Goal: Check status: Check status

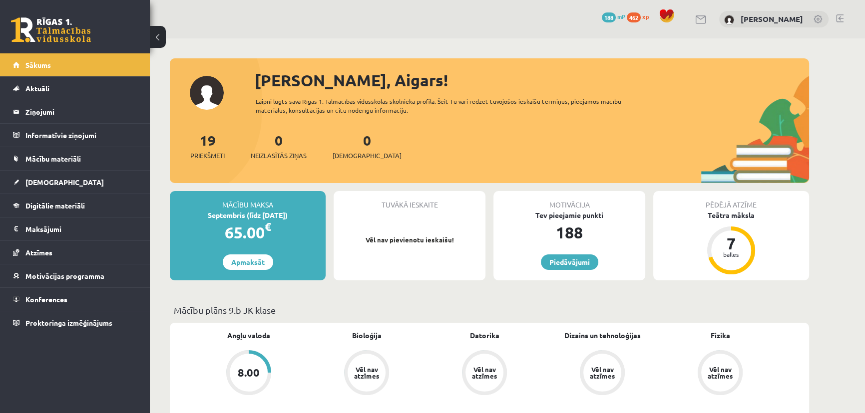
scroll to position [272, 0]
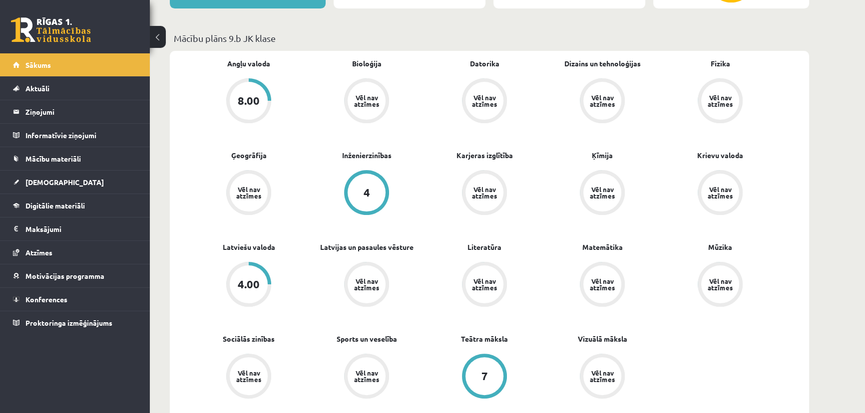
click at [263, 88] on div "8.00" at bounding box center [249, 101] width 38 height 38
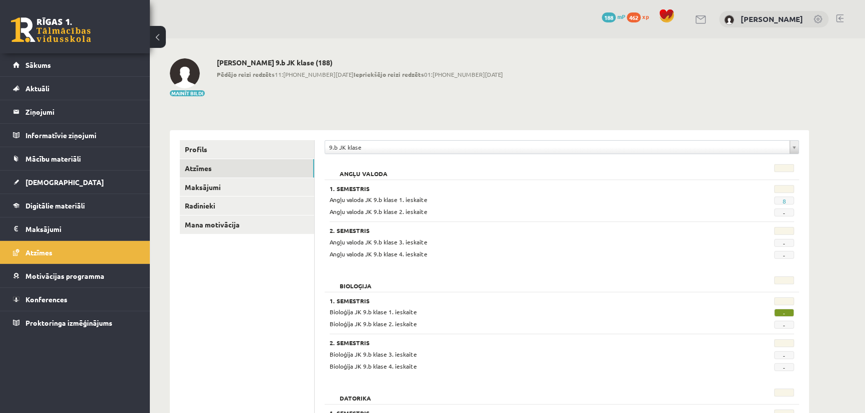
scroll to position [272, 0]
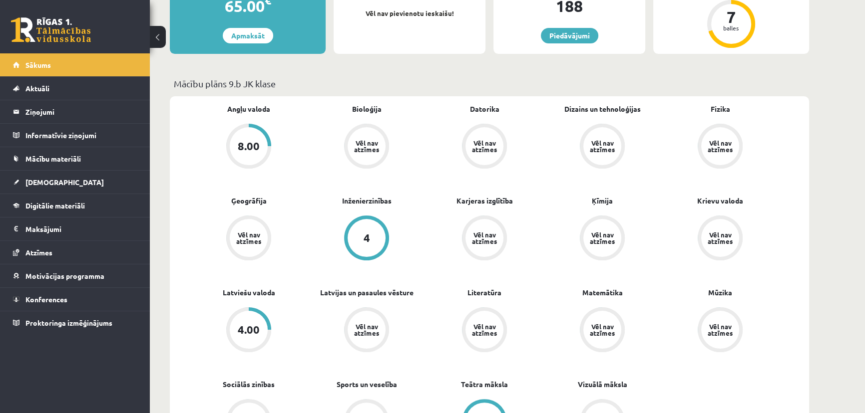
scroll to position [318, 0]
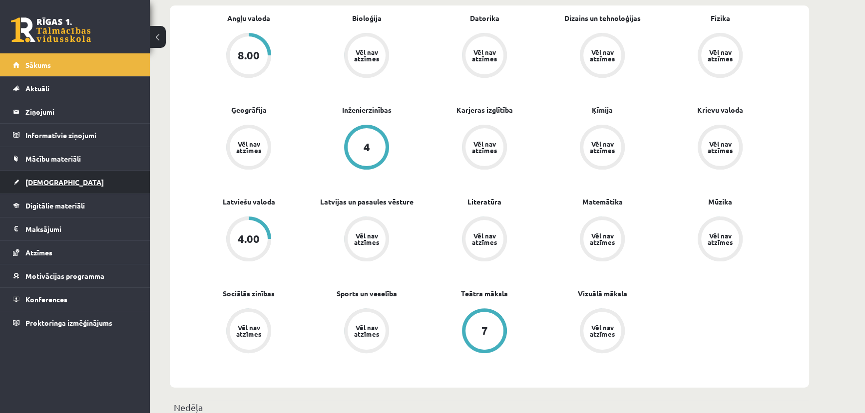
click at [46, 185] on link "[DEMOGRAPHIC_DATA]" at bounding box center [75, 182] width 124 height 23
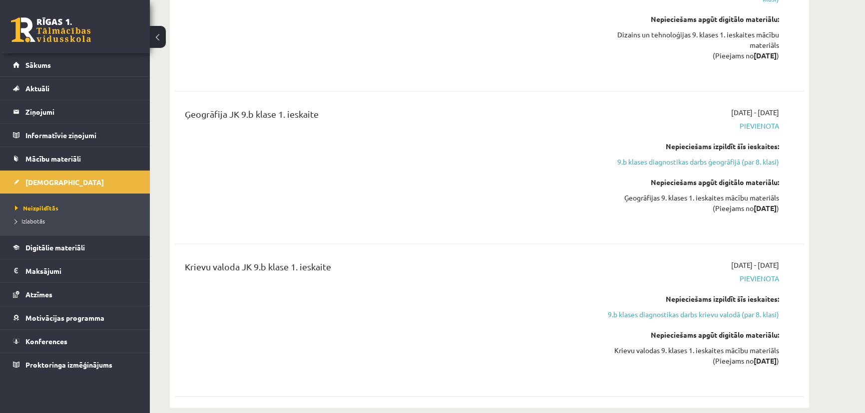
scroll to position [1861, 0]
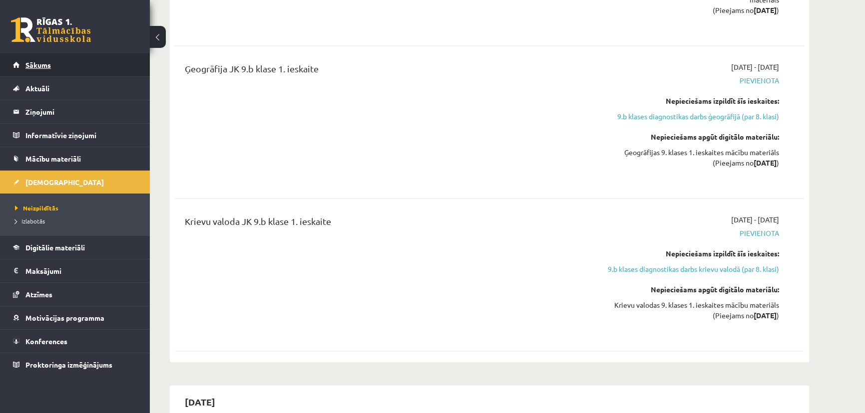
click at [40, 65] on span "Sākums" at bounding box center [37, 64] width 25 height 9
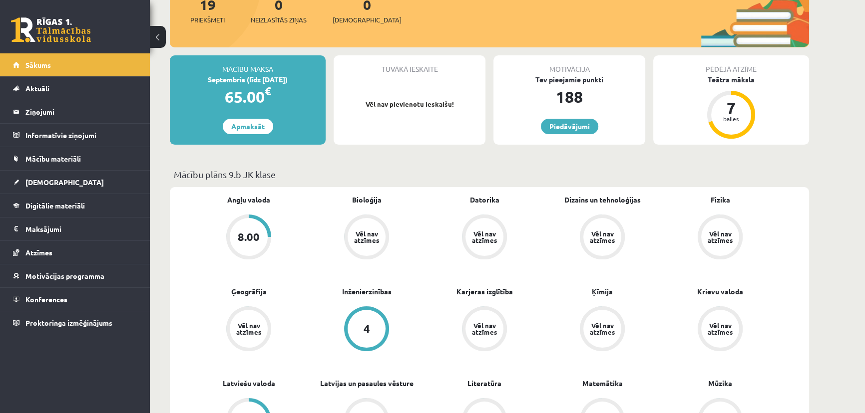
scroll to position [90, 0]
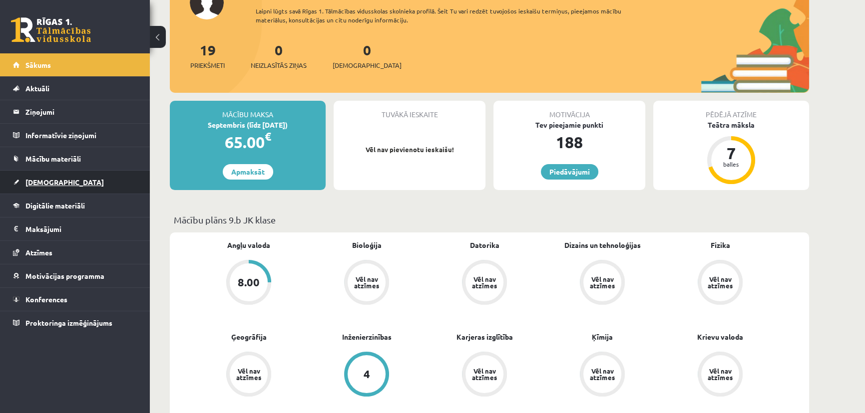
click at [48, 184] on span "[DEMOGRAPHIC_DATA]" at bounding box center [64, 182] width 78 height 9
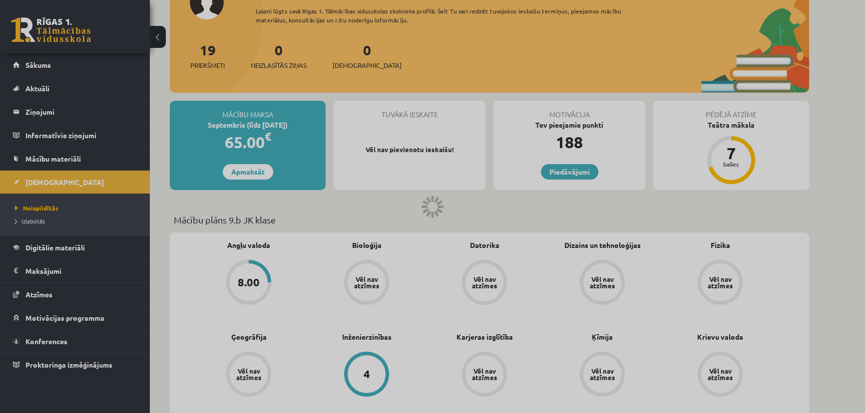
click at [32, 222] on div at bounding box center [432, 206] width 865 height 413
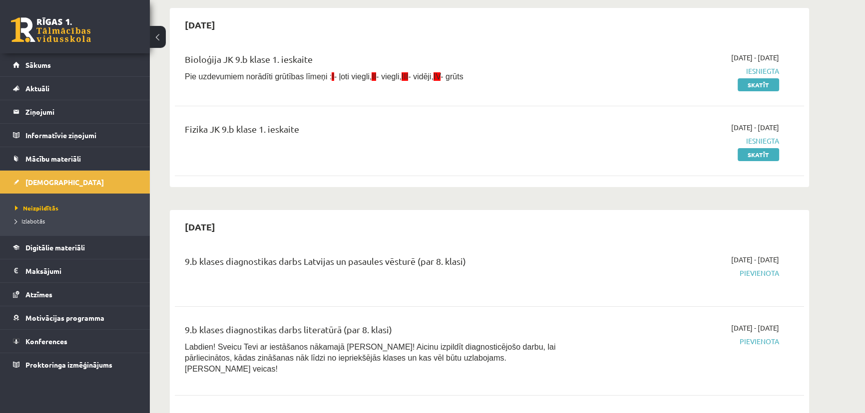
click at [32, 222] on span "Izlabotās" at bounding box center [30, 221] width 30 height 8
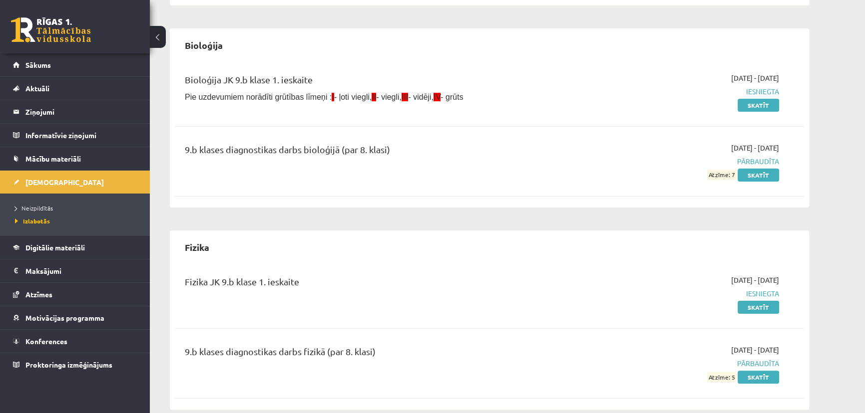
scroll to position [363, 0]
